Goal: Transaction & Acquisition: Purchase product/service

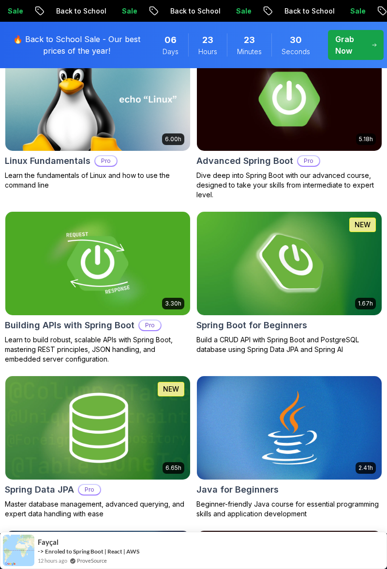
scroll to position [360, 0]
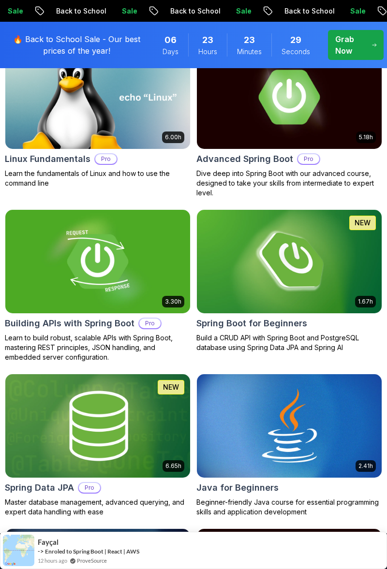
click at [54, 268] on img at bounding box center [97, 261] width 185 height 103
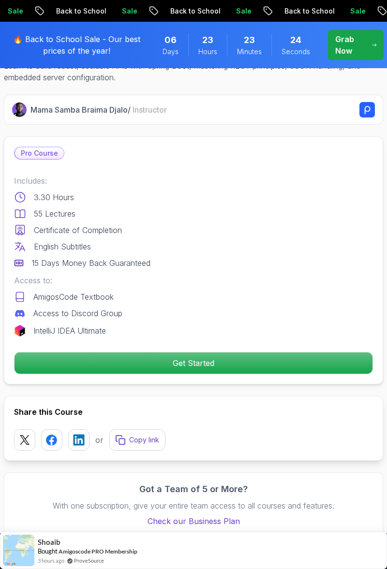
click at [64, 359] on p "Get Started" at bounding box center [194, 362] width 358 height 21
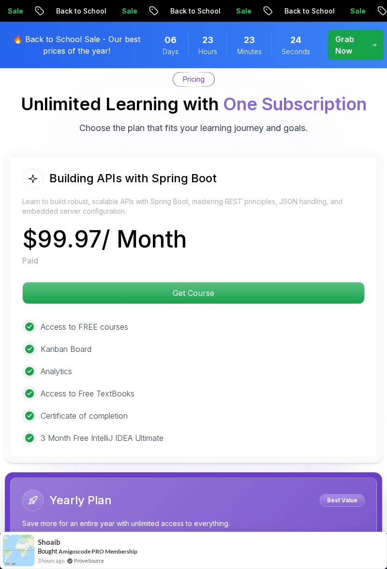
scroll to position [2732, 0]
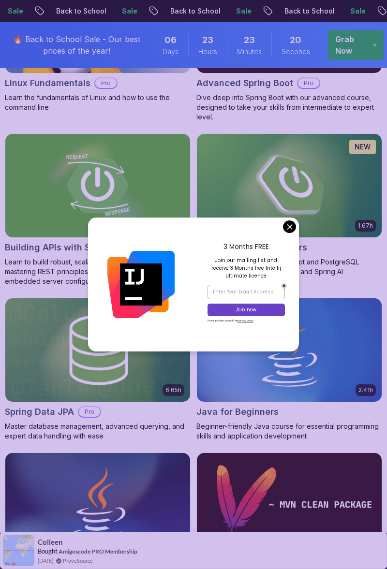
scroll to position [437, 0]
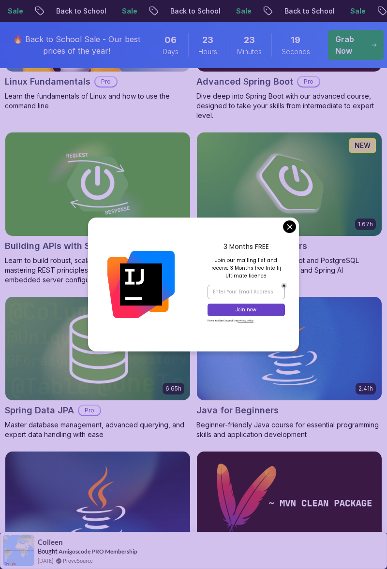
click at [289, 240] on h2 "Spring Boot for Beginners" at bounding box center [251, 246] width 111 height 14
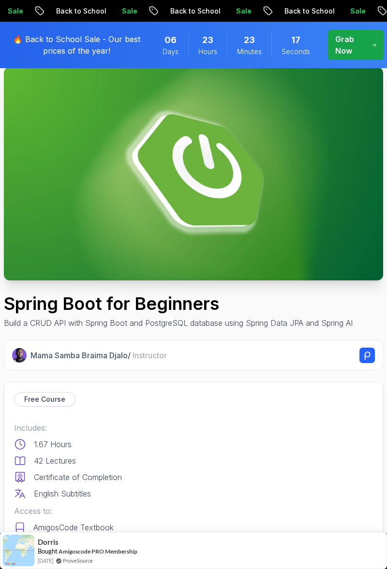
scroll to position [56, 0]
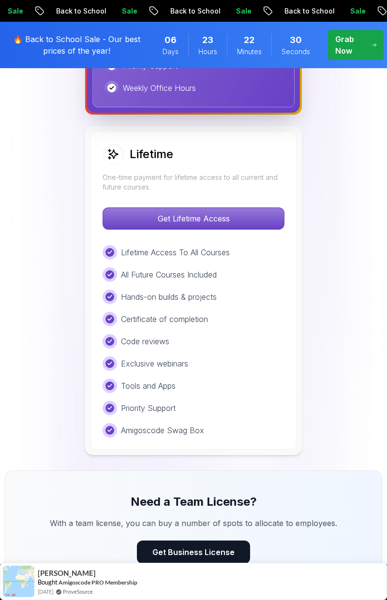
scroll to position [978, 0]
click at [263, 209] on p "Get Lifetime Access" at bounding box center [193, 217] width 181 height 21
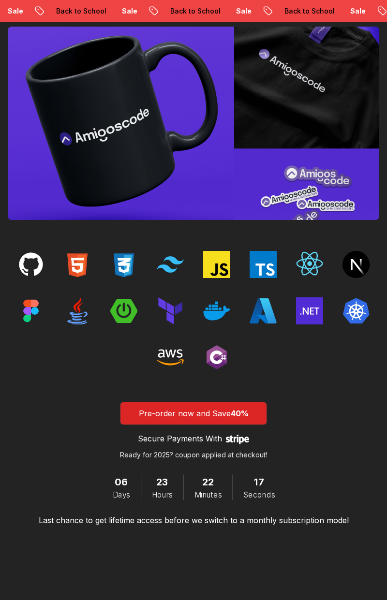
click at [139, 419] on p "Pre-order now and Save 40%" at bounding box center [193, 414] width 124 height 12
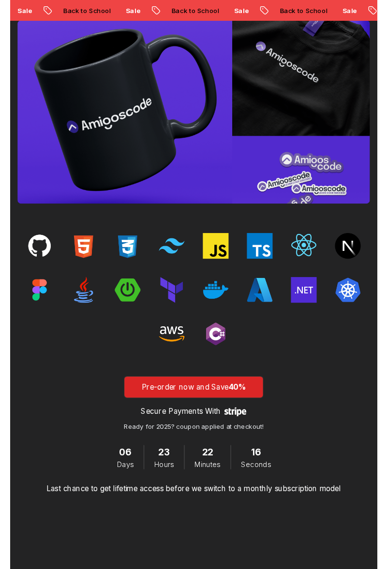
scroll to position [1336, 0]
